Goal: Task Accomplishment & Management: Use online tool/utility

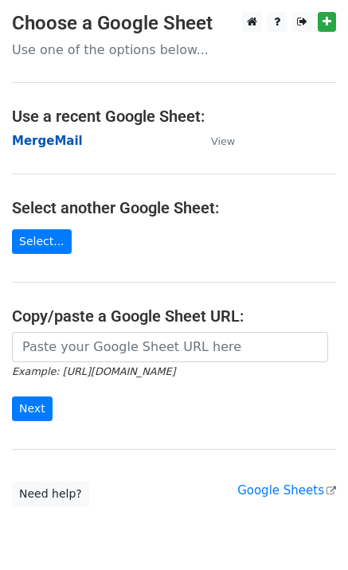
click at [55, 144] on strong "MergeMail" at bounding box center [47, 141] width 71 height 14
click at [61, 139] on strong "MergeMail" at bounding box center [47, 141] width 71 height 14
click at [49, 142] on strong "MergeMail" at bounding box center [47, 141] width 71 height 14
click at [66, 145] on strong "MergeMail" at bounding box center [47, 141] width 71 height 14
click at [33, 139] on strong "MergeMail" at bounding box center [47, 141] width 71 height 14
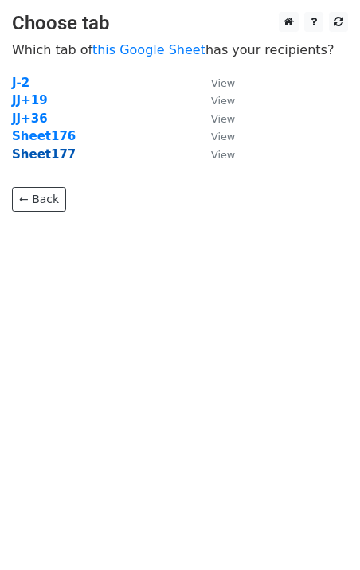
click at [53, 153] on strong "Sheet177" at bounding box center [44, 154] width 64 height 14
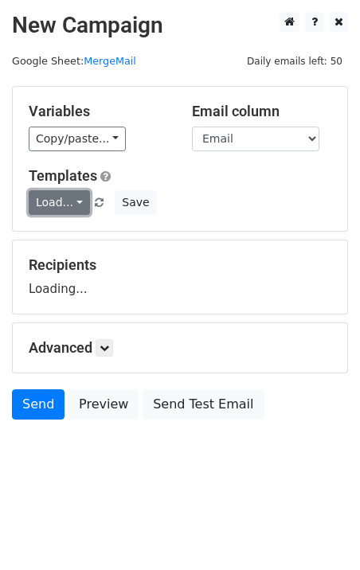
click at [71, 204] on link "Load..." at bounding box center [59, 202] width 61 height 25
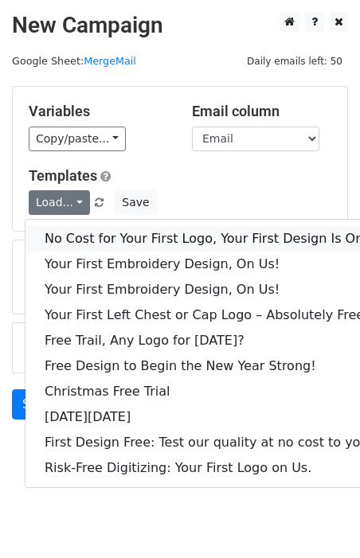
click at [119, 237] on link "No Cost for Your First Logo, Your First Design Is On Us!" at bounding box center [216, 238] width 382 height 25
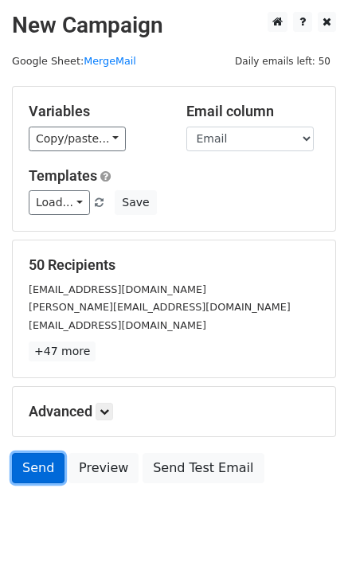
click at [33, 464] on link "Send" at bounding box center [38, 468] width 53 height 30
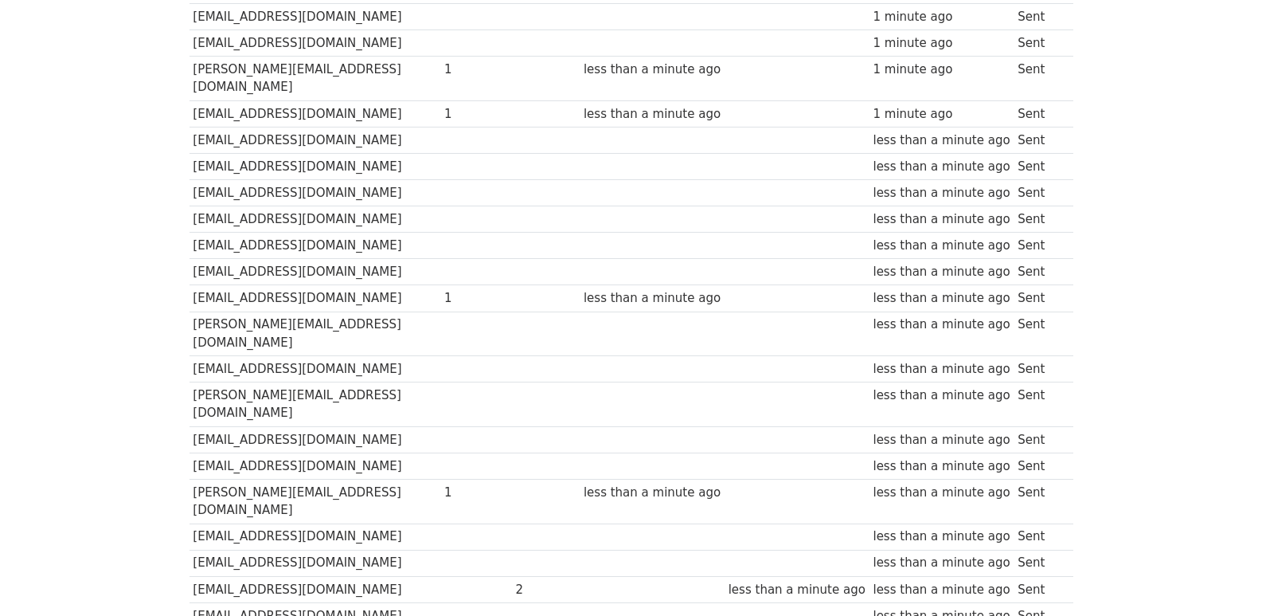
scroll to position [1109, 0]
